Goal: Information Seeking & Learning: Learn about a topic

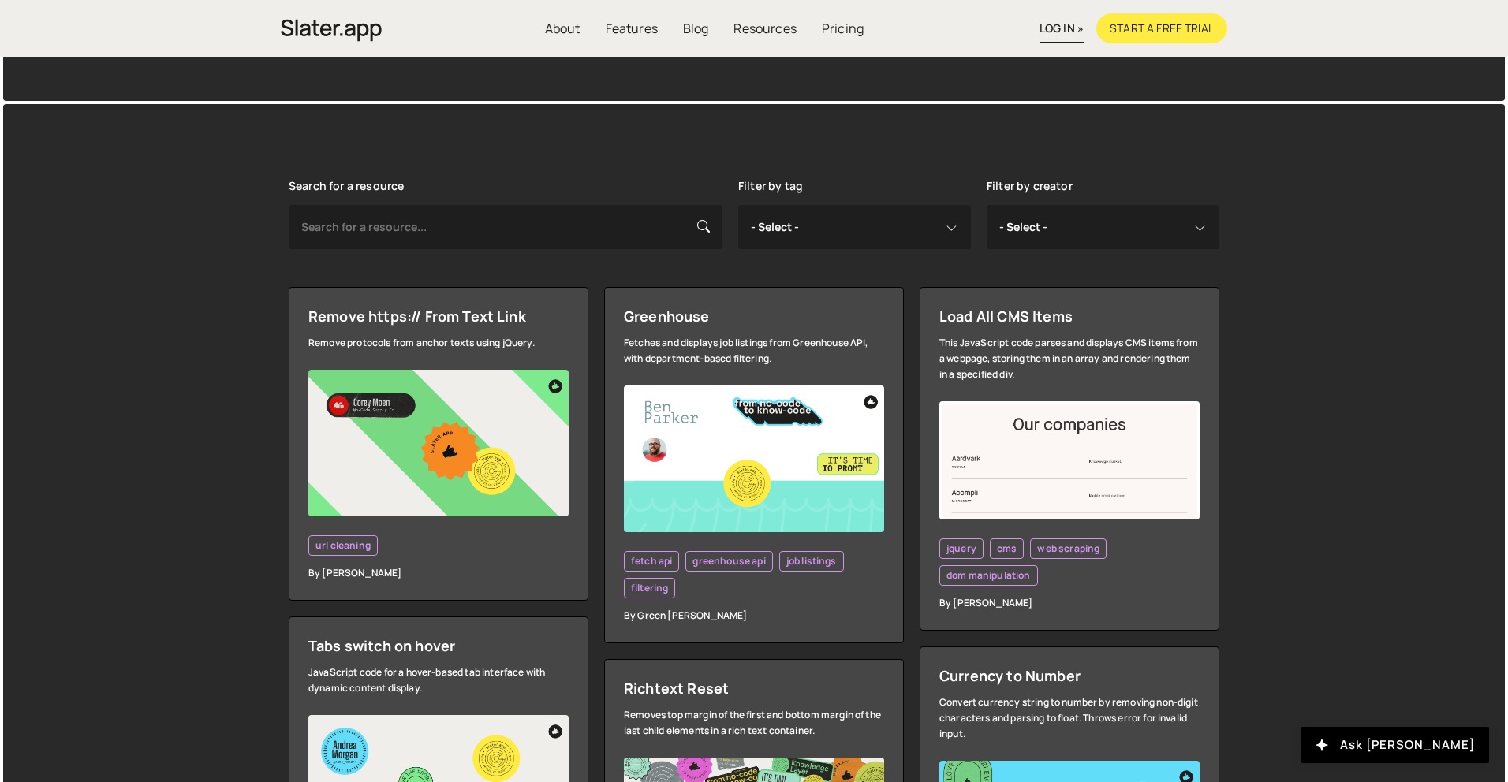
scroll to position [284, 0]
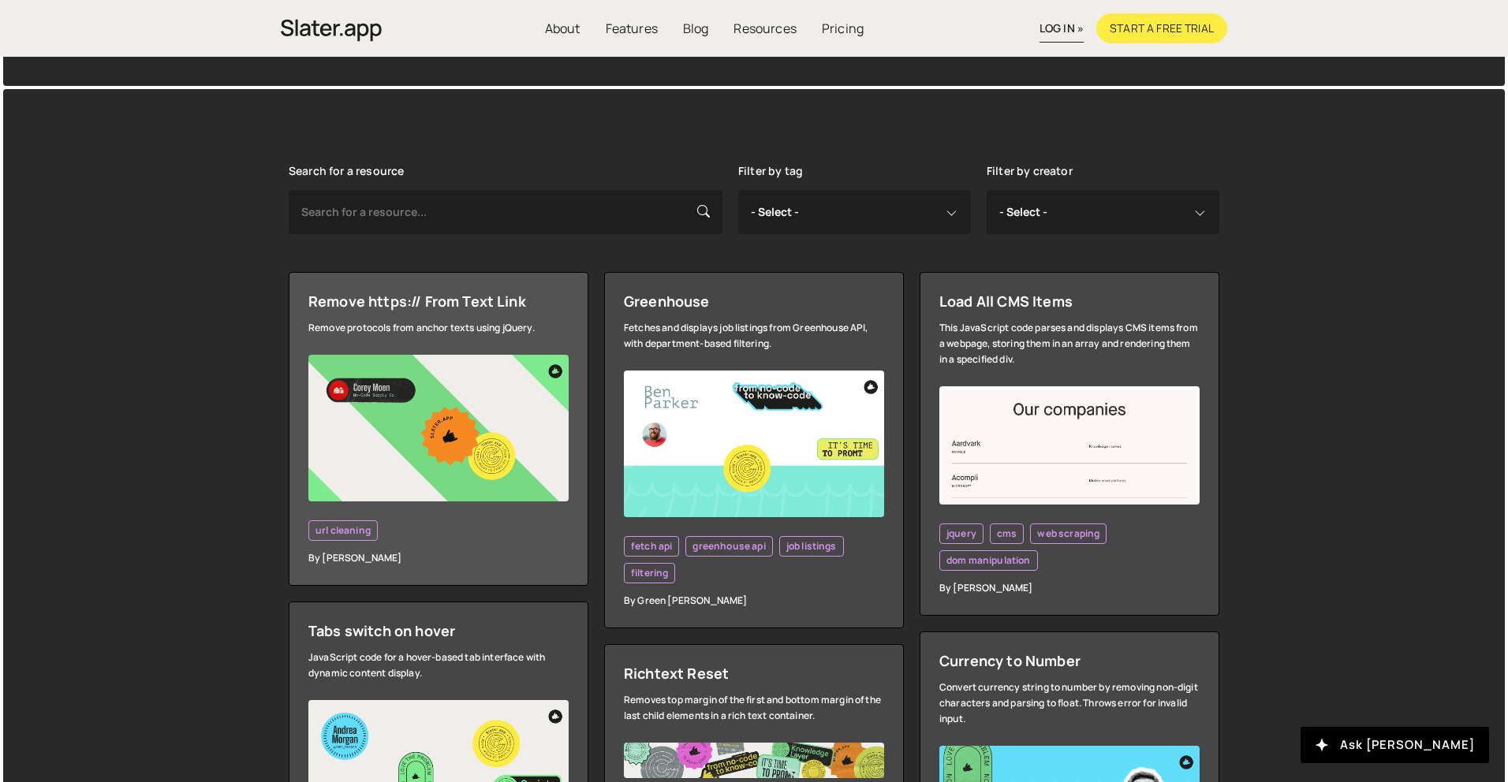
click at [491, 436] on img at bounding box center [438, 428] width 260 height 147
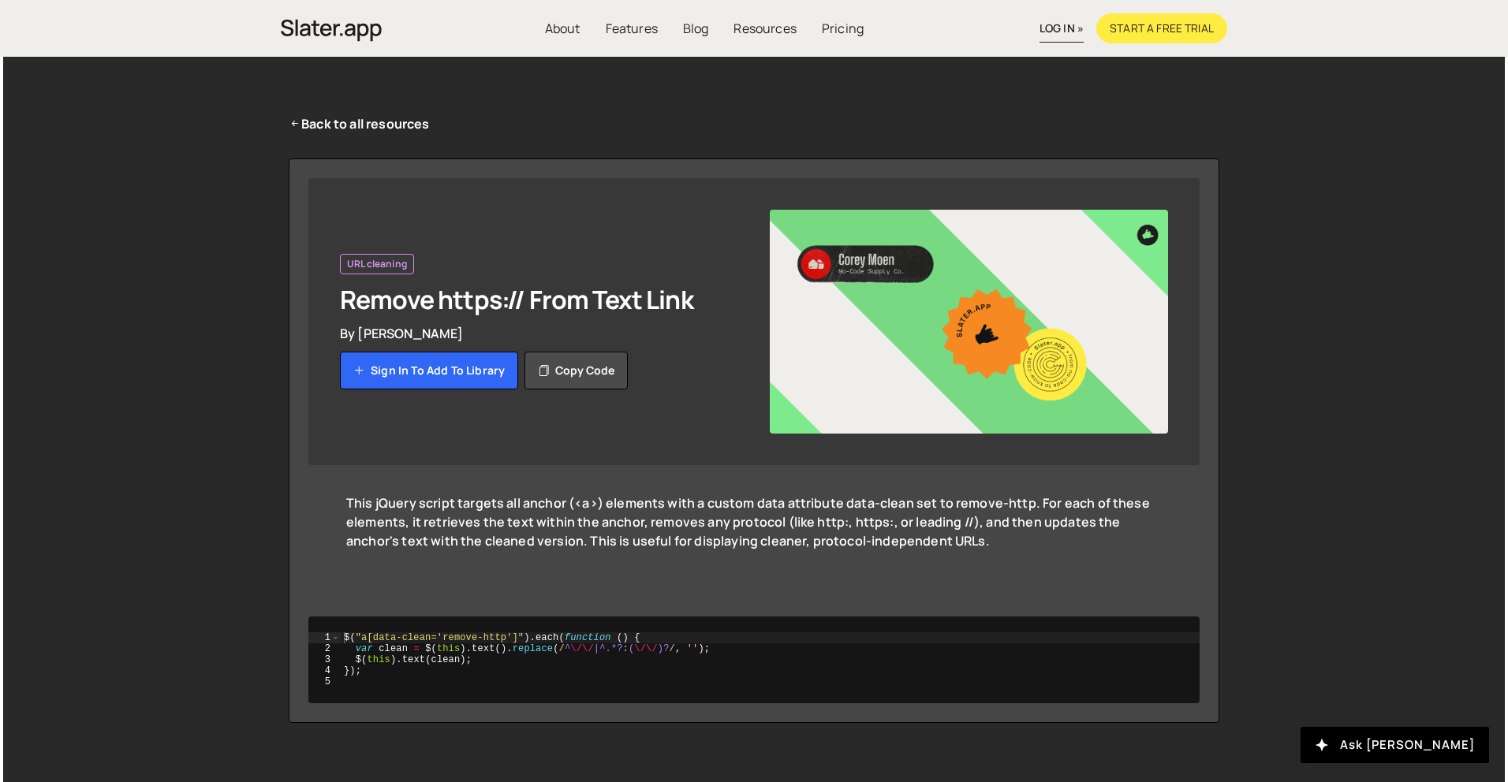
scroll to position [41, 0]
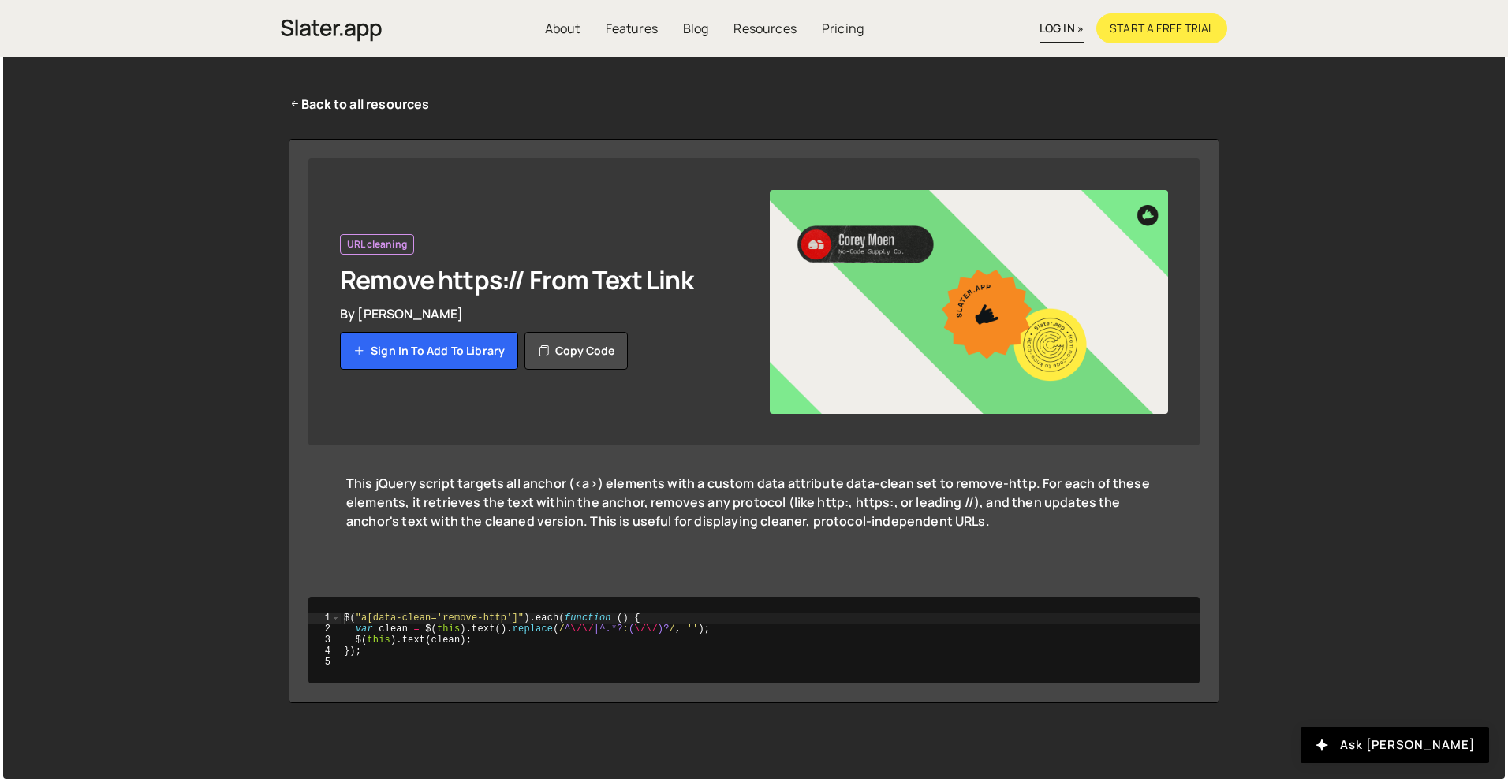
click at [472, 285] on h1 "Remove https:// From Text Link" at bounding box center [539, 280] width 398 height 32
click at [628, 479] on div "This jQuery script targets all anchor (<a>) elements with a custom data attribu…" at bounding box center [753, 512] width 815 height 76
drag, startPoint x: 552, startPoint y: 502, endPoint x: 594, endPoint y: 503, distance: 41.8
click at [557, 503] on div "This jQuery script targets all anchor (<a>) elements with a custom data attribu…" at bounding box center [753, 512] width 815 height 76
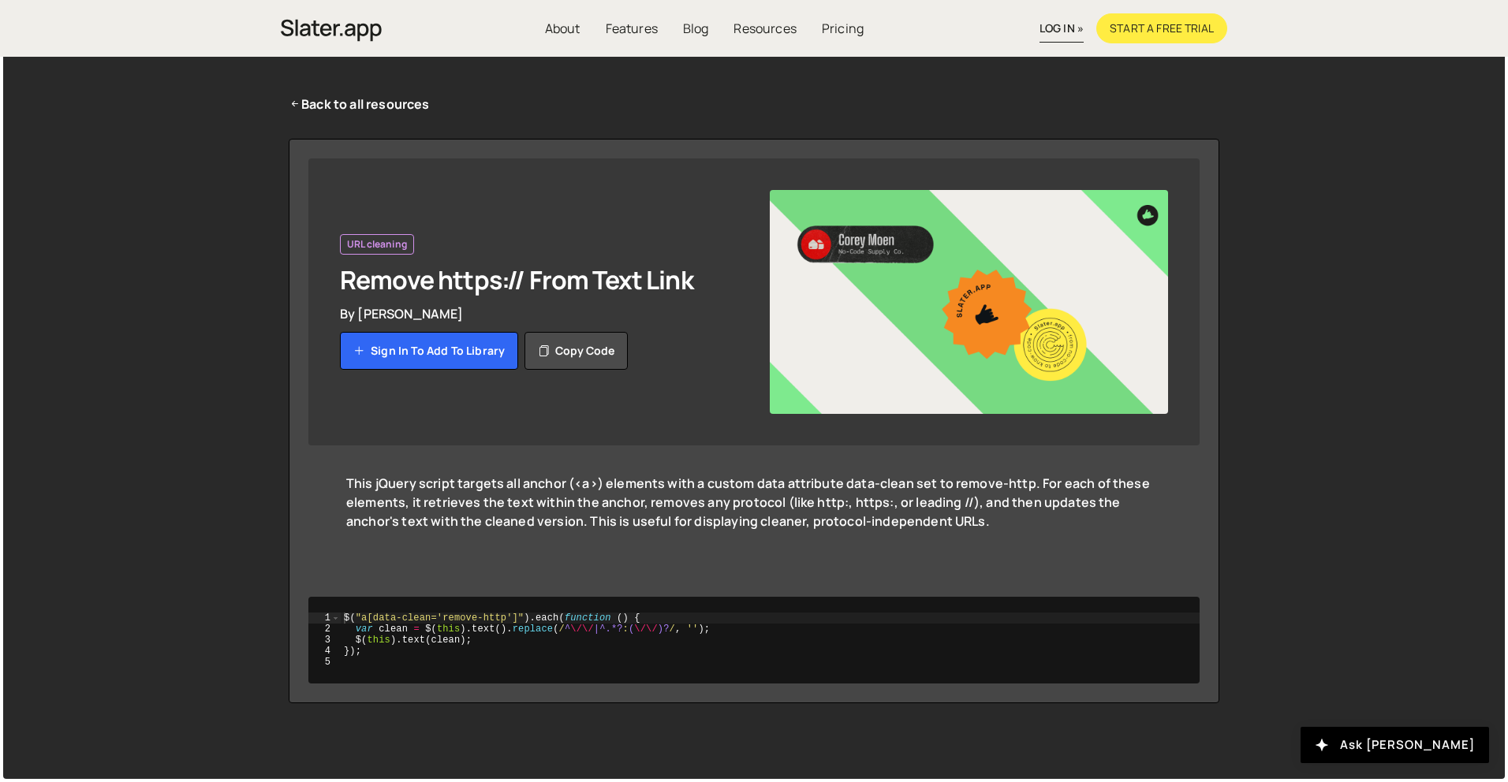
click at [1063, 506] on div "This jQuery script targets all anchor (<a>) elements with a custom data attribu…" at bounding box center [753, 512] width 815 height 76
click at [449, 522] on div "This jQuery script targets all anchor (<a>) elements with a custom data attribu…" at bounding box center [753, 512] width 815 height 76
click at [308, 98] on link "Back to all resources" at bounding box center [359, 104] width 141 height 19
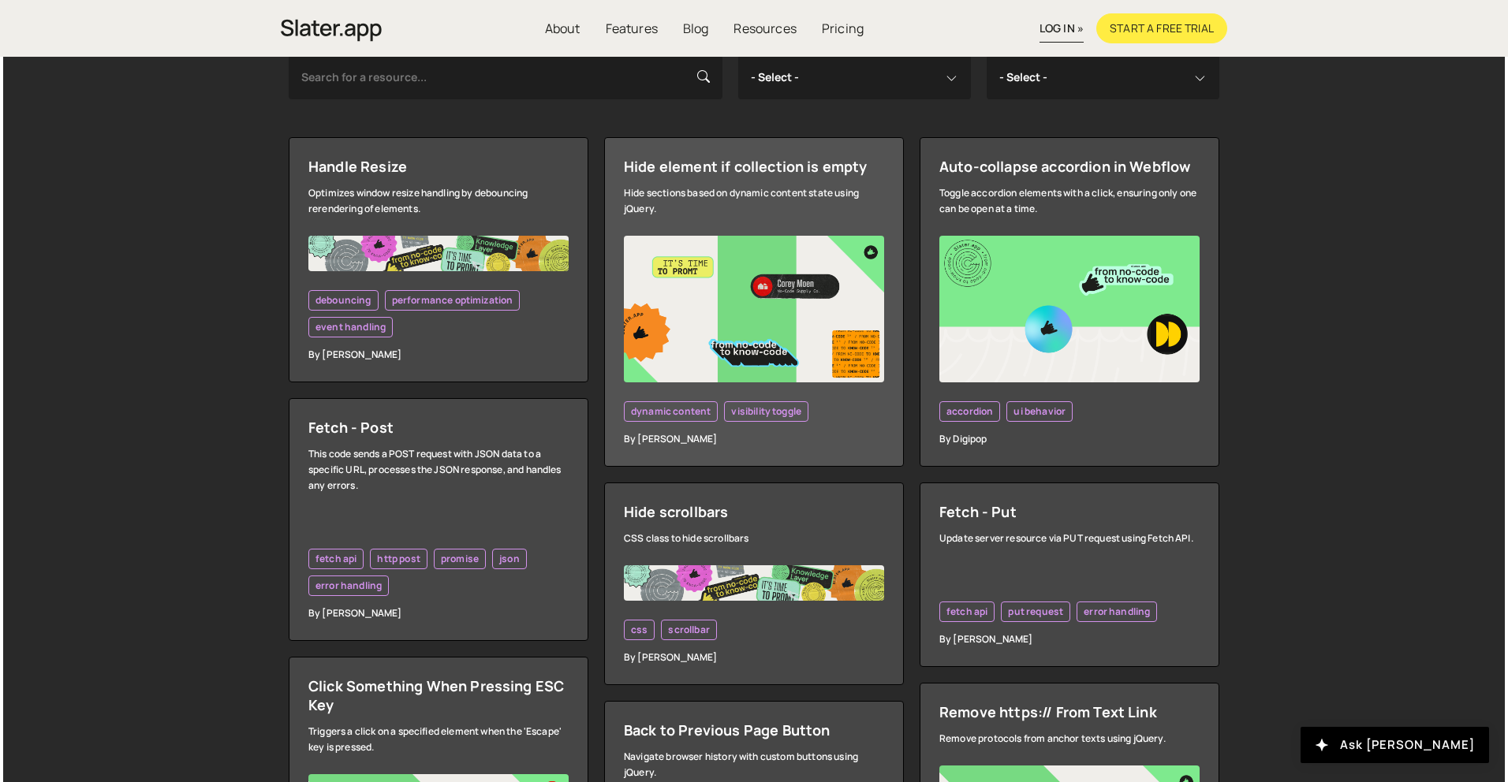
scroll to position [423, 0]
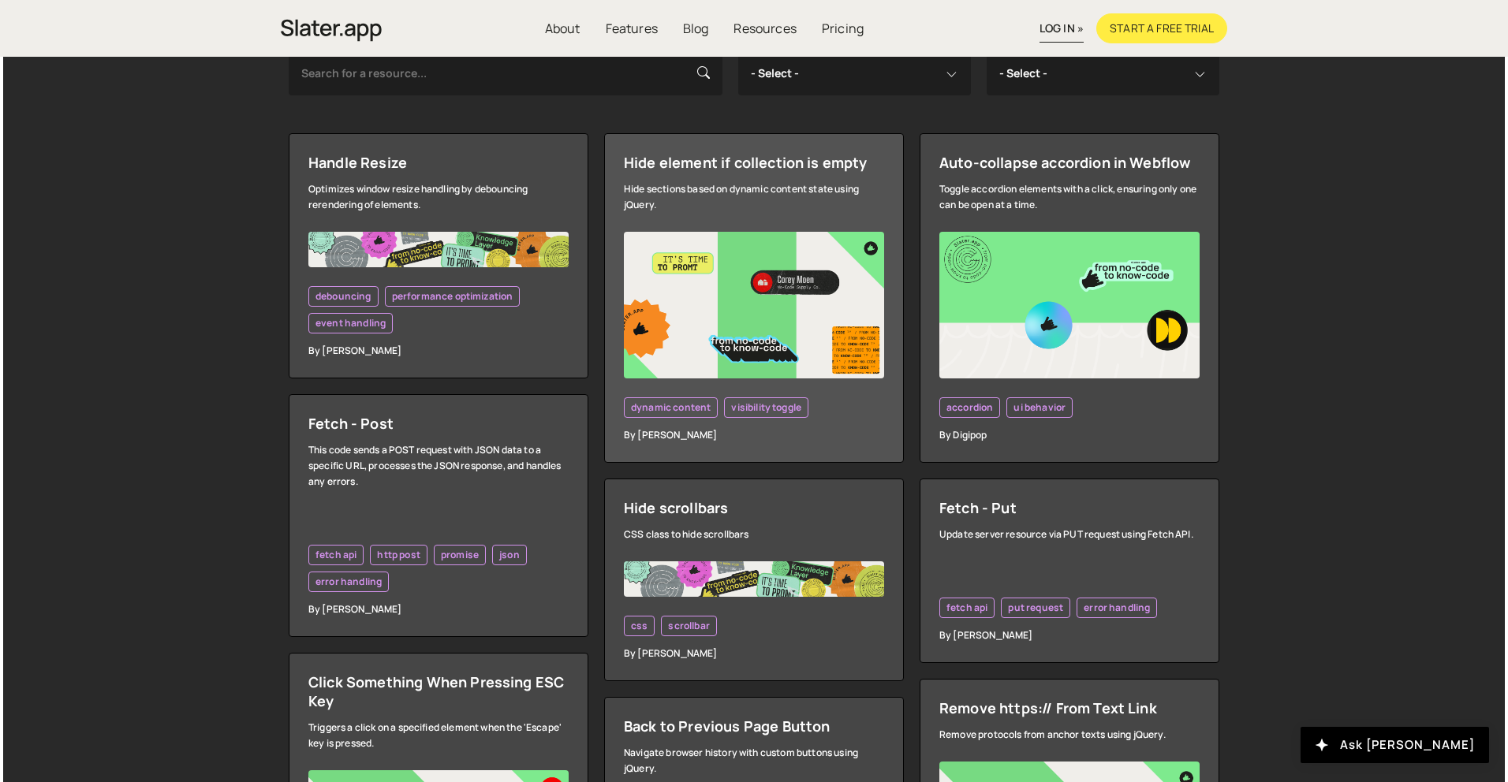
click at [723, 245] on img at bounding box center [754, 305] width 260 height 147
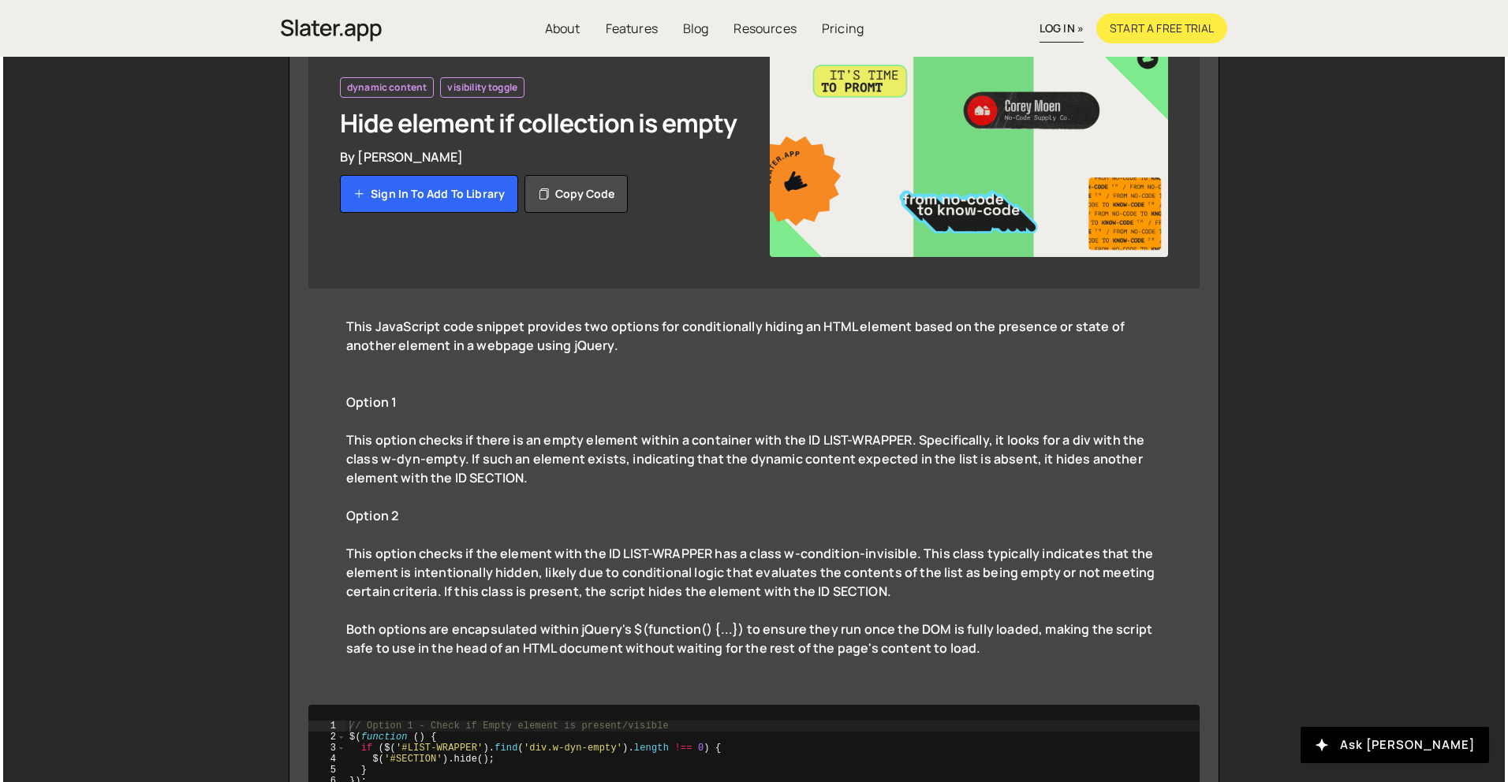
scroll to position [197, 0]
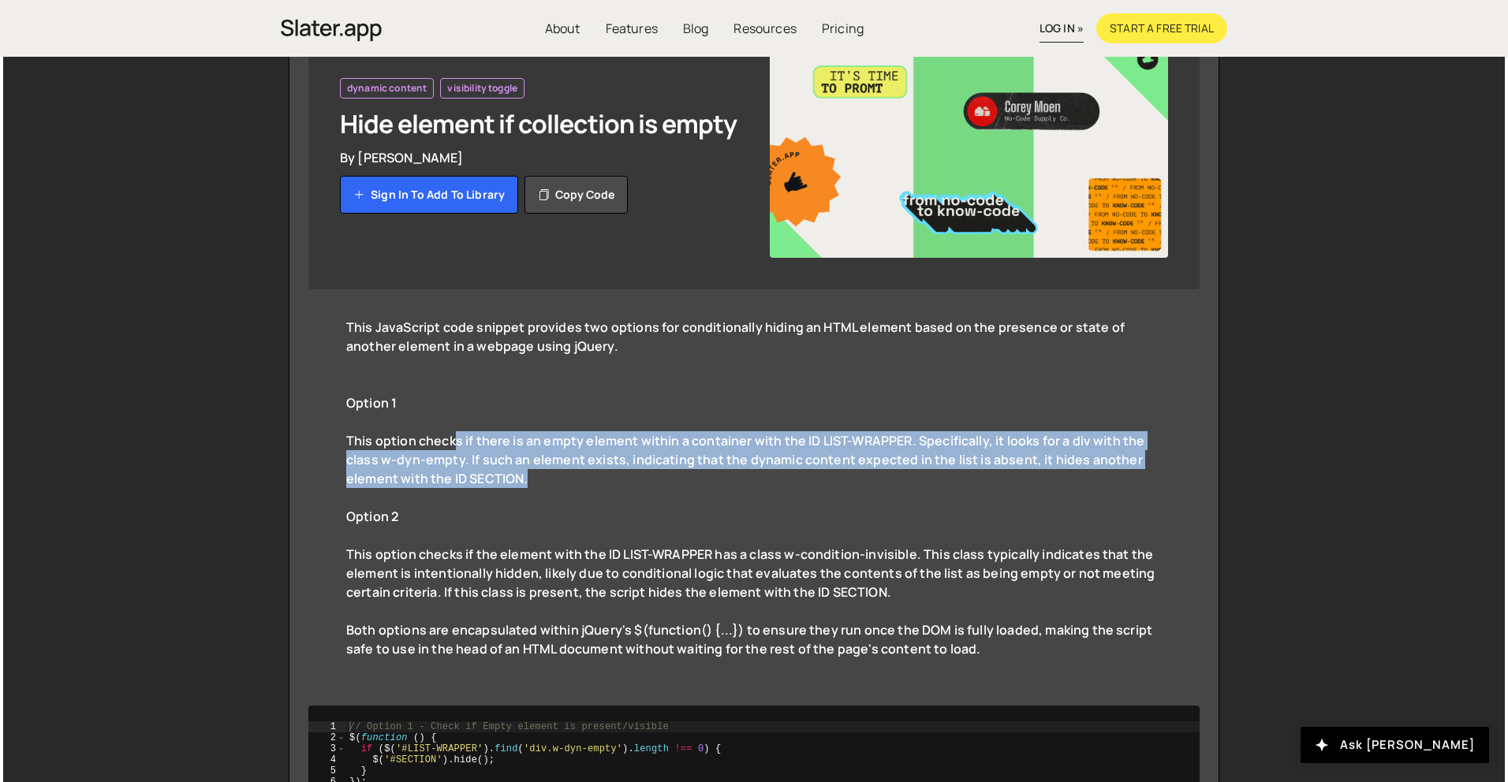
drag, startPoint x: 456, startPoint y: 434, endPoint x: 687, endPoint y: 470, distance: 233.9
click at [687, 470] on div "This option checks if there is an empty element within a container with the ID …" at bounding box center [753, 469] width 815 height 76
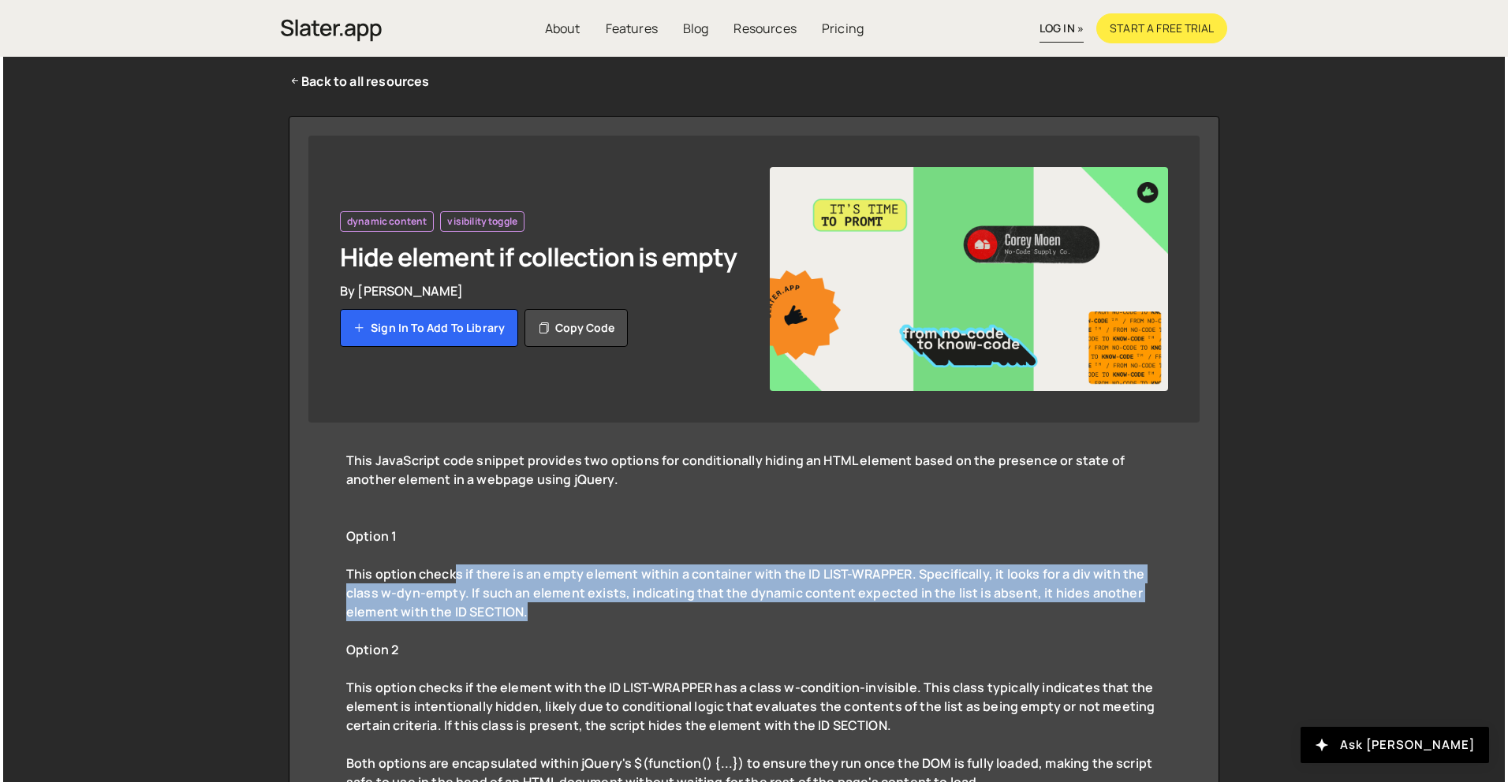
scroll to position [0, 0]
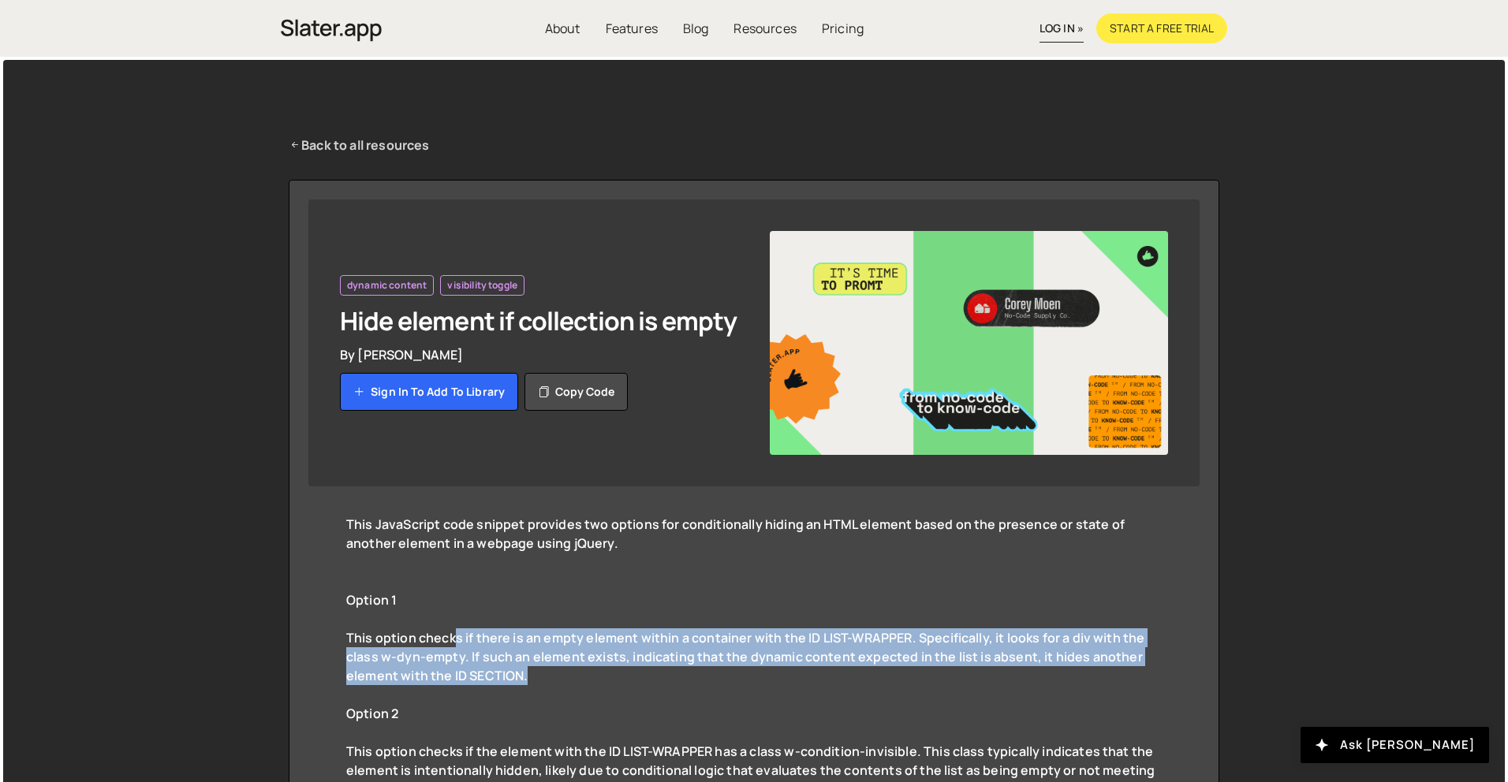
click at [367, 139] on link "Back to all resources" at bounding box center [359, 145] width 141 height 19
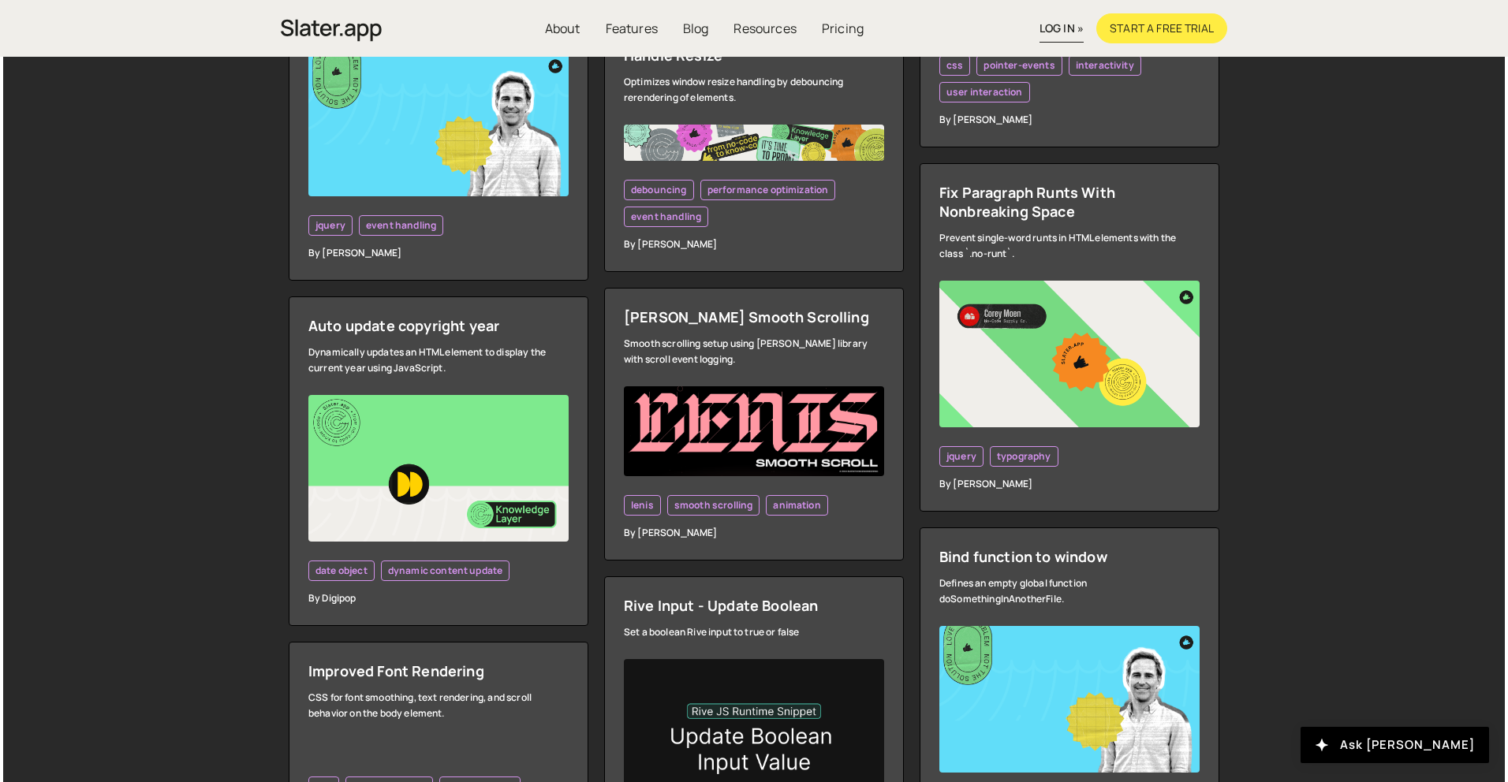
scroll to position [3720, 0]
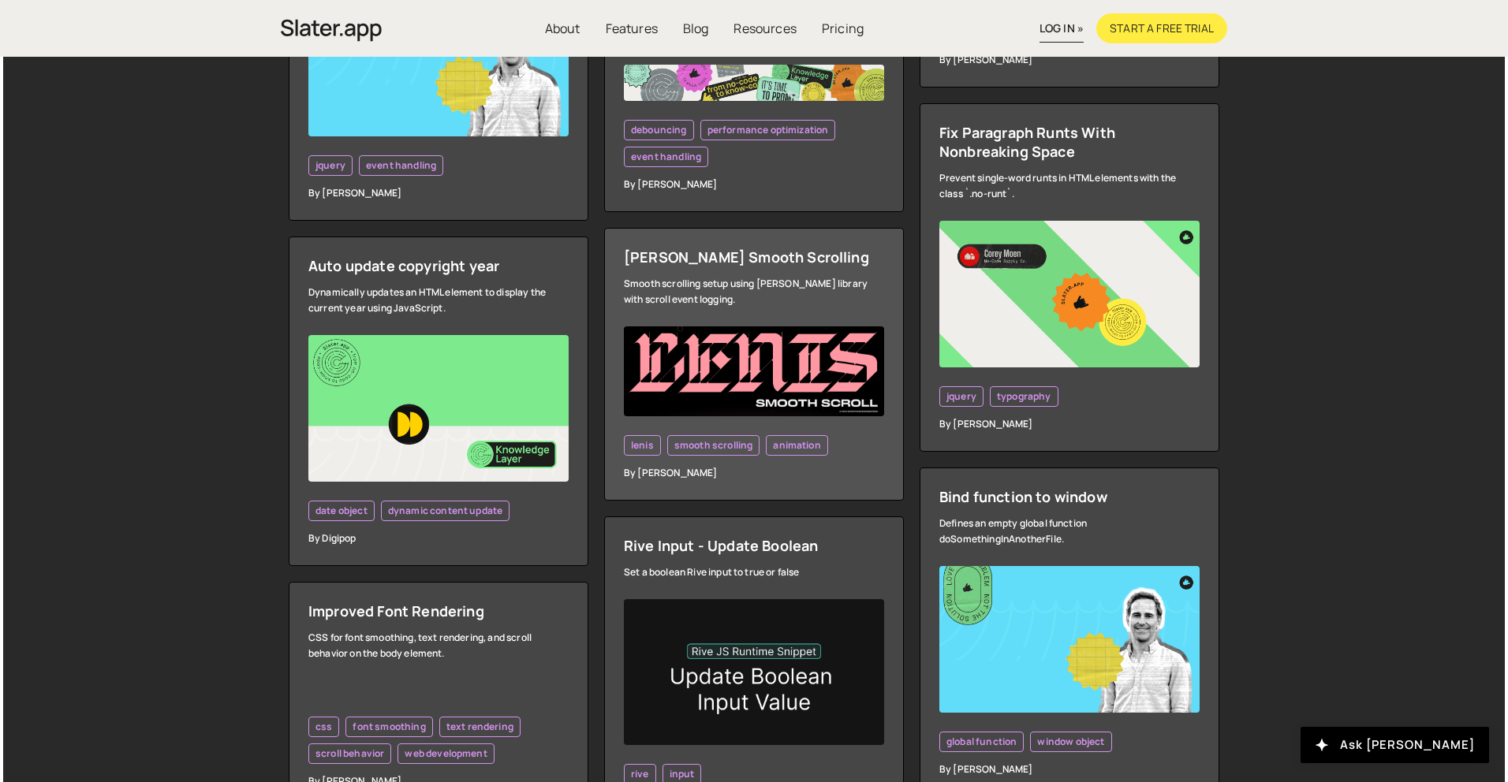
click at [772, 380] on img at bounding box center [754, 371] width 260 height 90
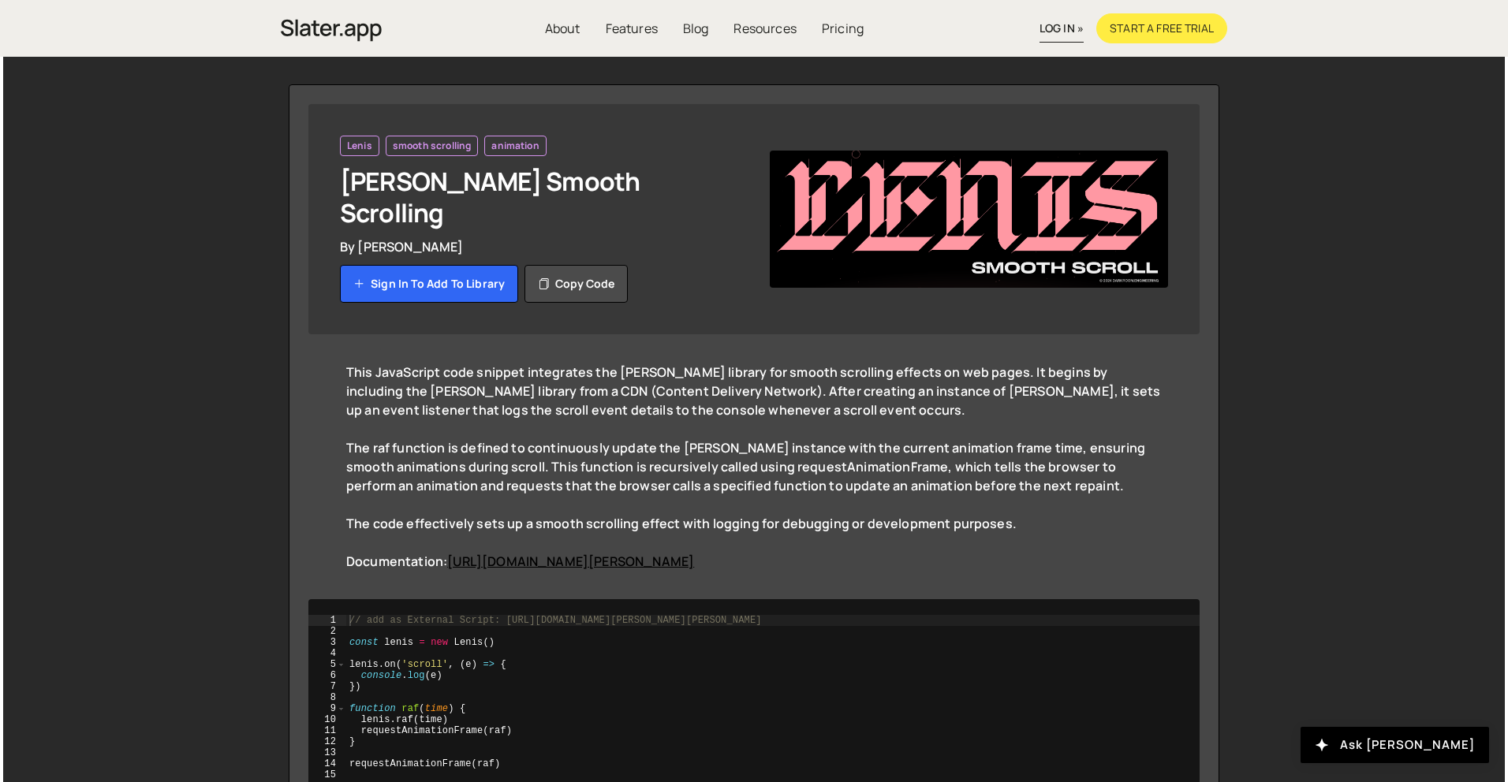
scroll to position [178, 0]
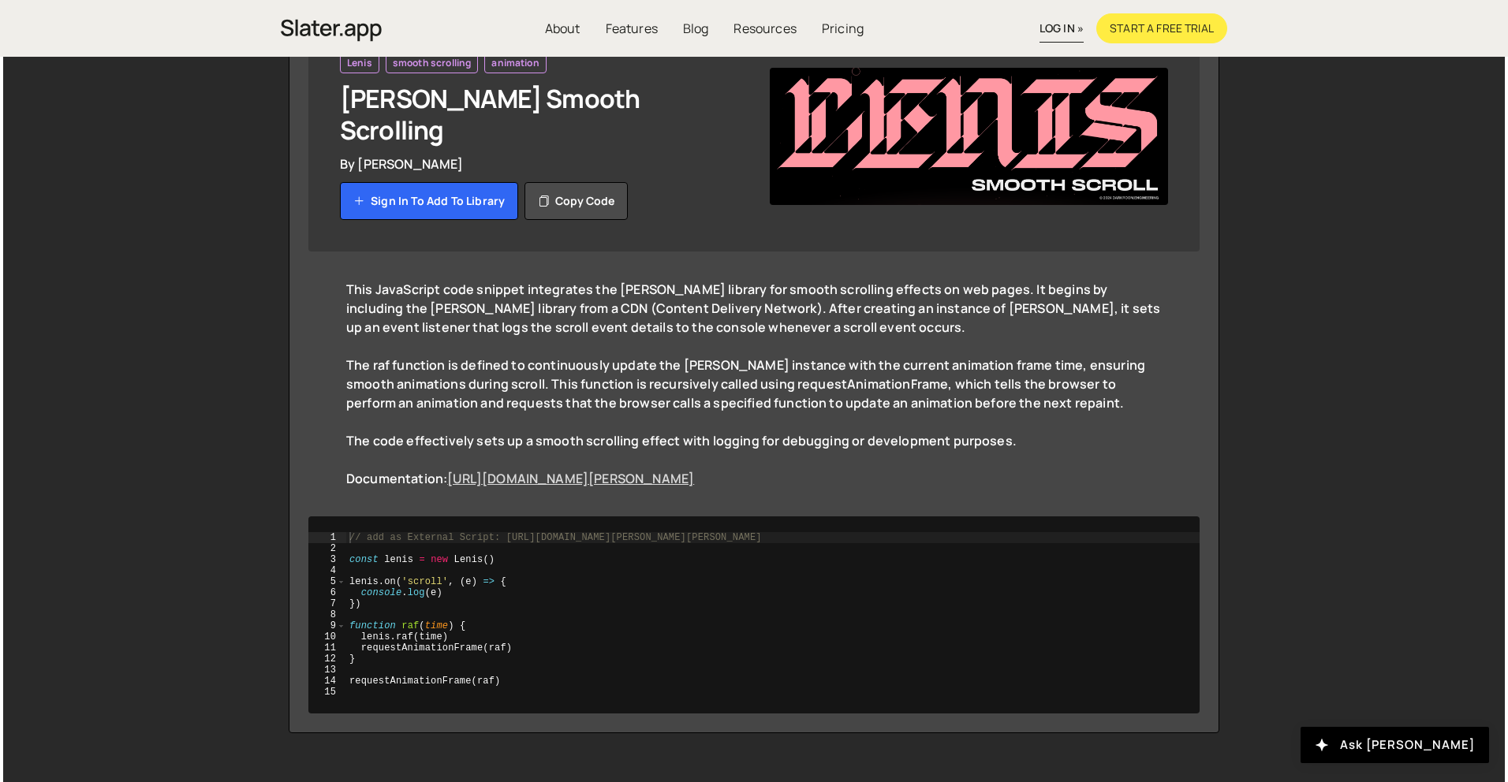
click at [593, 470] on link "https://github.com/darkroomengineering/lenis" at bounding box center [570, 478] width 247 height 17
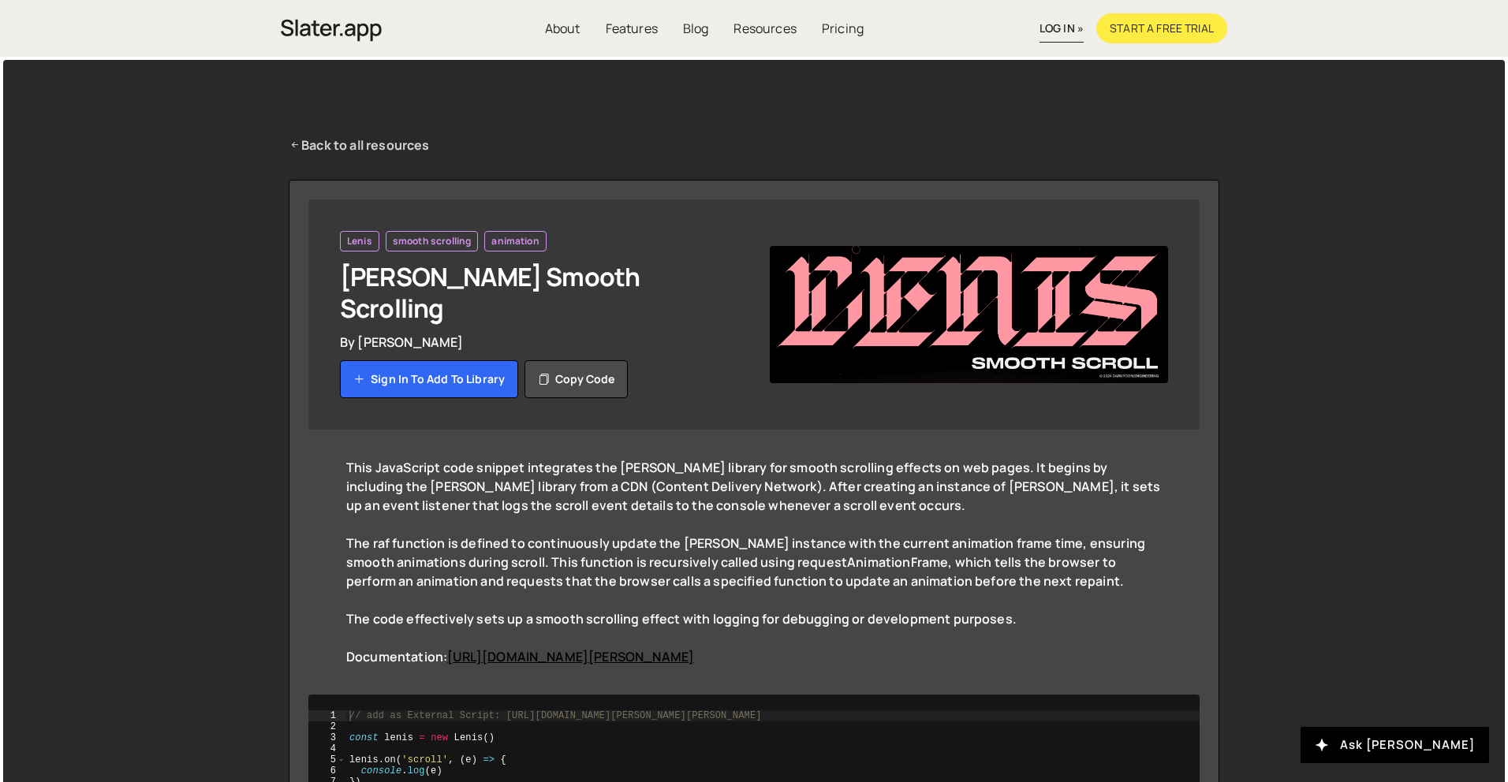
click at [293, 138] on icon at bounding box center [295, 144] width 13 height 17
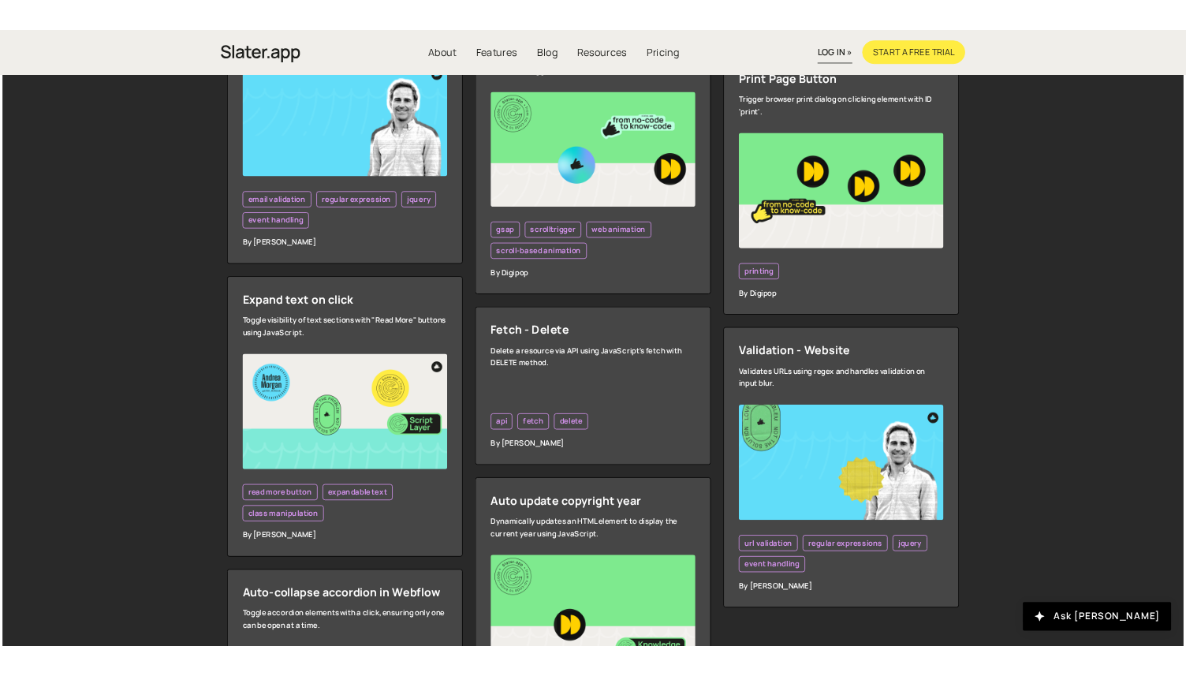
scroll to position [4027, 0]
